Goal: Task Accomplishment & Management: Manage account settings

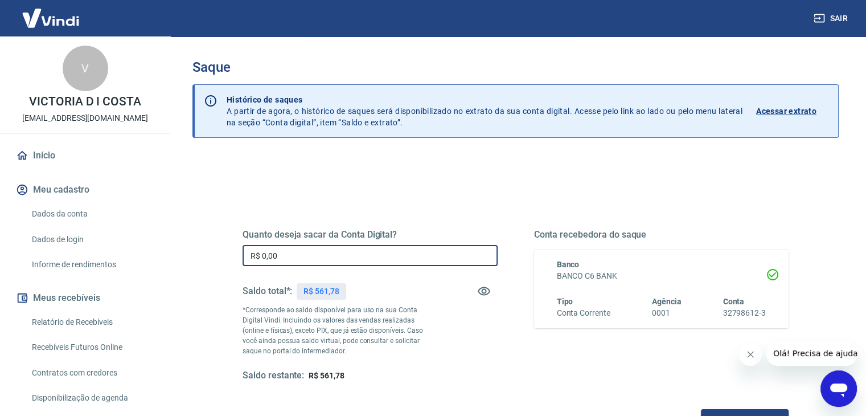
click at [354, 252] on input "R$ 0,00" at bounding box center [370, 255] width 255 height 21
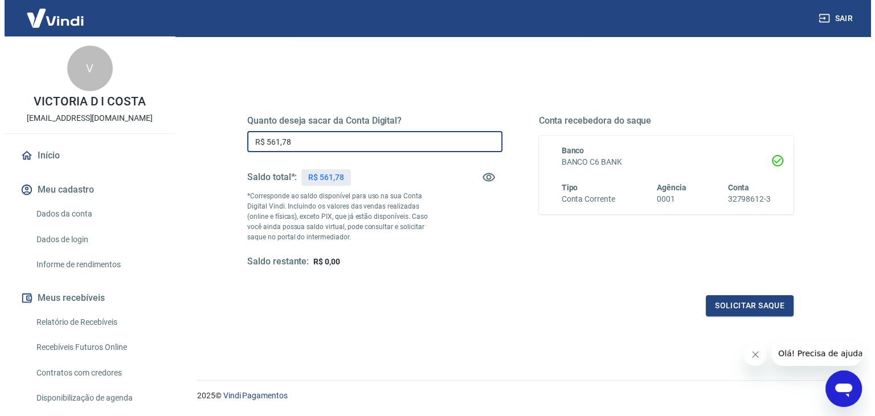
scroll to position [147, 0]
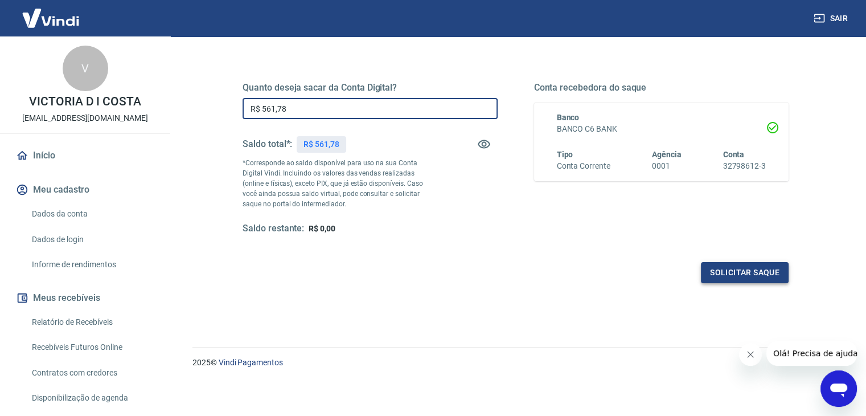
type input "R$ 561,78"
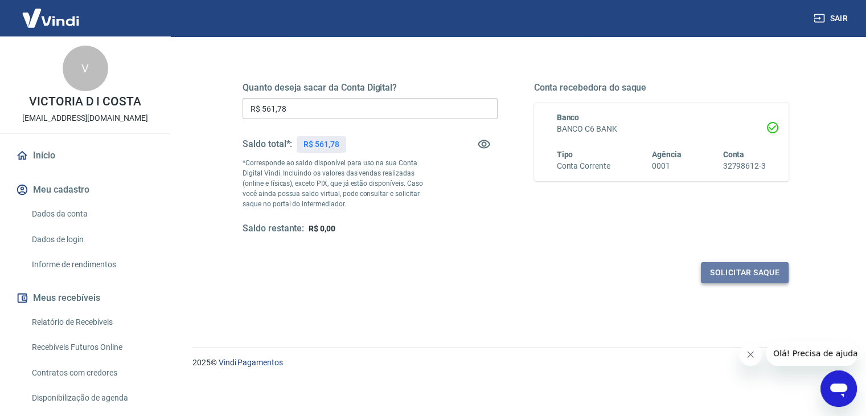
click at [746, 281] on button "Solicitar saque" at bounding box center [745, 272] width 88 height 21
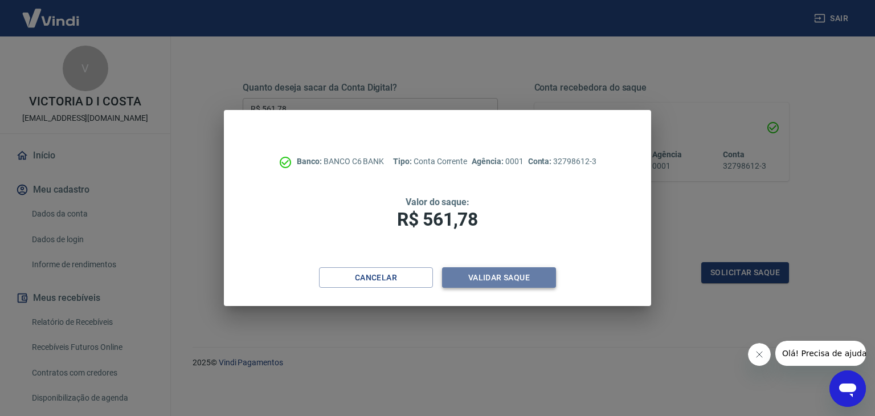
click at [506, 273] on button "Validar saque" at bounding box center [499, 277] width 114 height 21
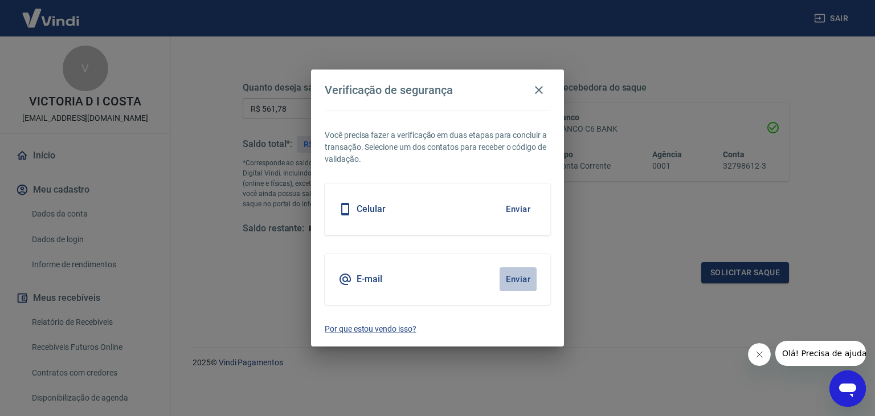
click at [524, 277] on button "Enviar" at bounding box center [517, 279] width 37 height 24
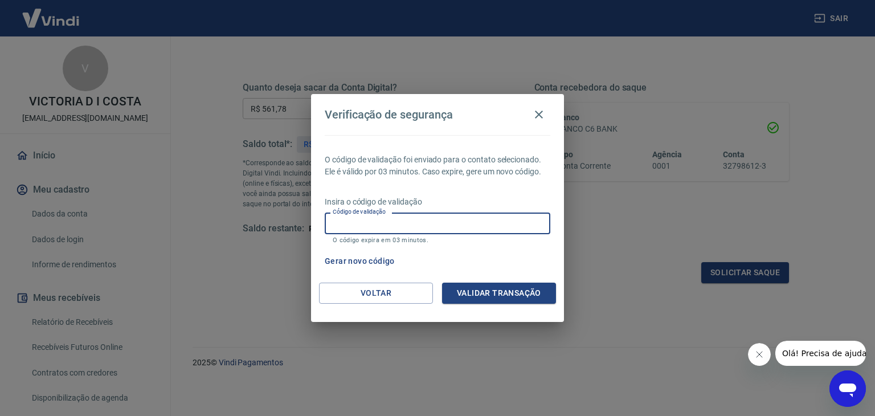
click at [446, 224] on input "Código de validação" at bounding box center [437, 222] width 225 height 21
type input "617891"
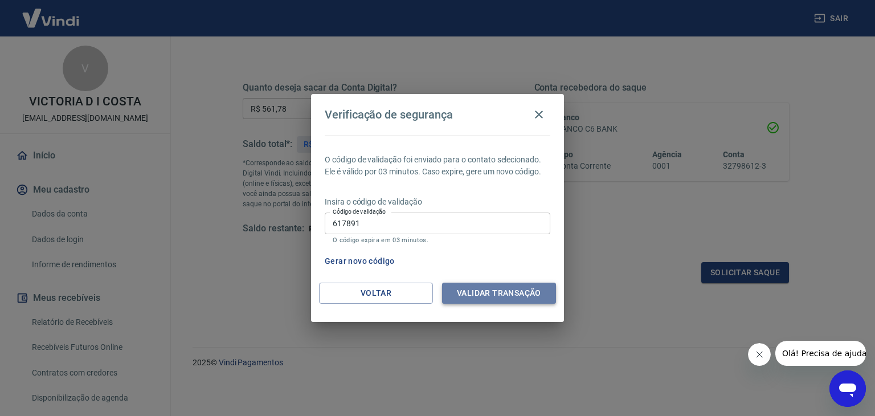
click at [488, 292] on button "Validar transação" at bounding box center [499, 292] width 114 height 21
